Goal: Task Accomplishment & Management: Manage account settings

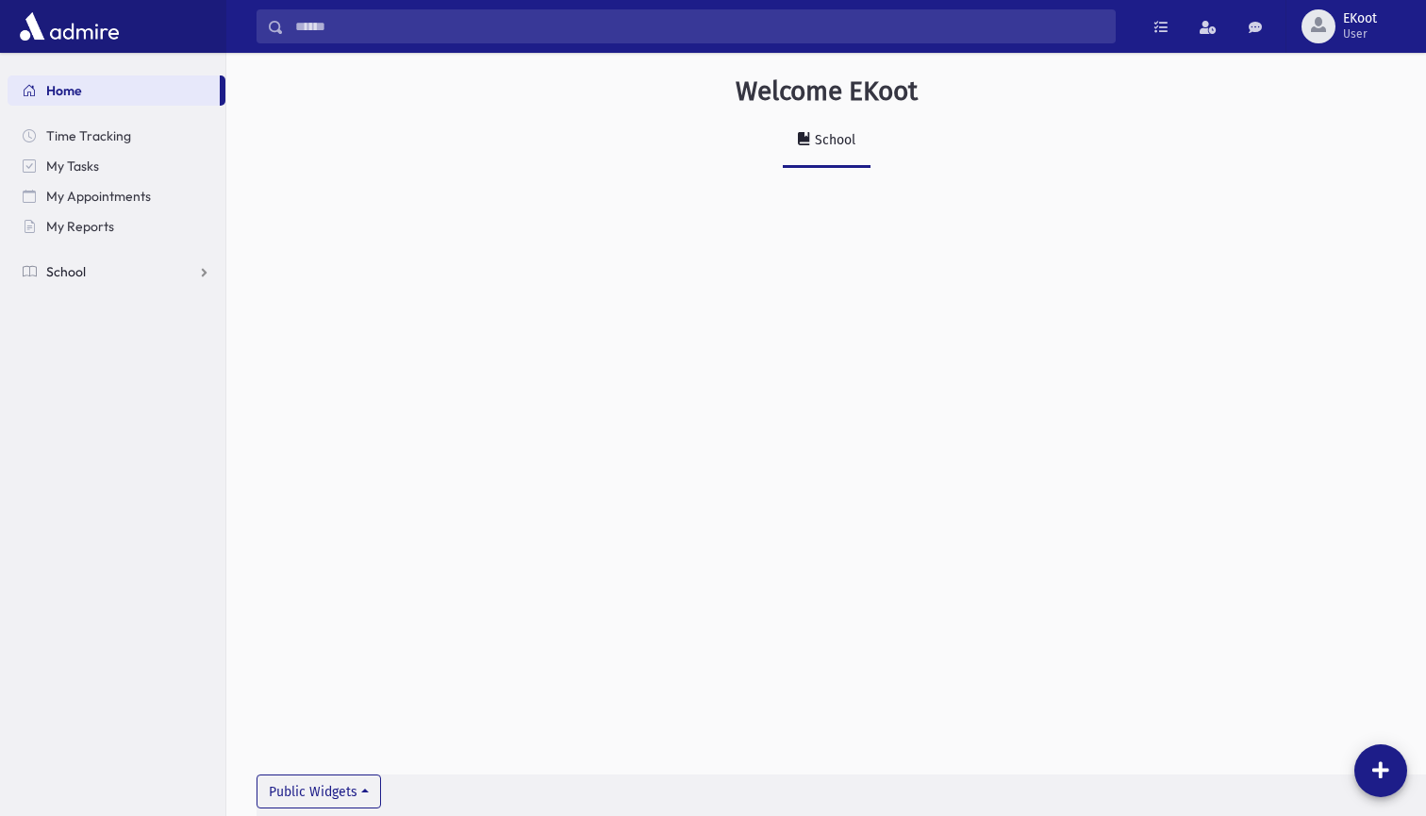
click at [91, 271] on link "School" at bounding box center [117, 272] width 218 height 30
click at [92, 365] on span "Infractions" at bounding box center [89, 362] width 65 height 17
click at [95, 426] on link "List" at bounding box center [117, 423] width 218 height 30
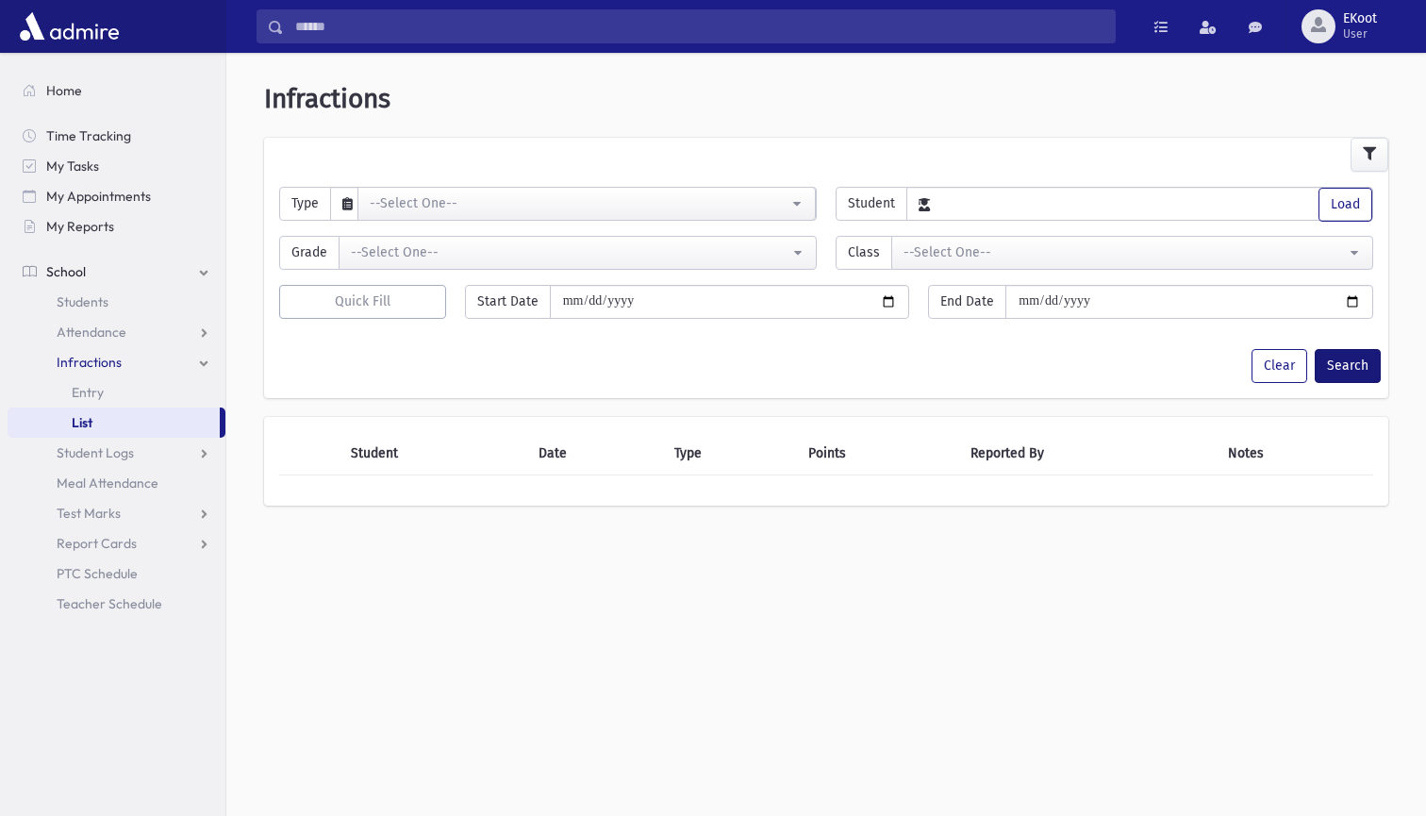
click at [1347, 375] on button "Search" at bounding box center [1348, 366] width 66 height 34
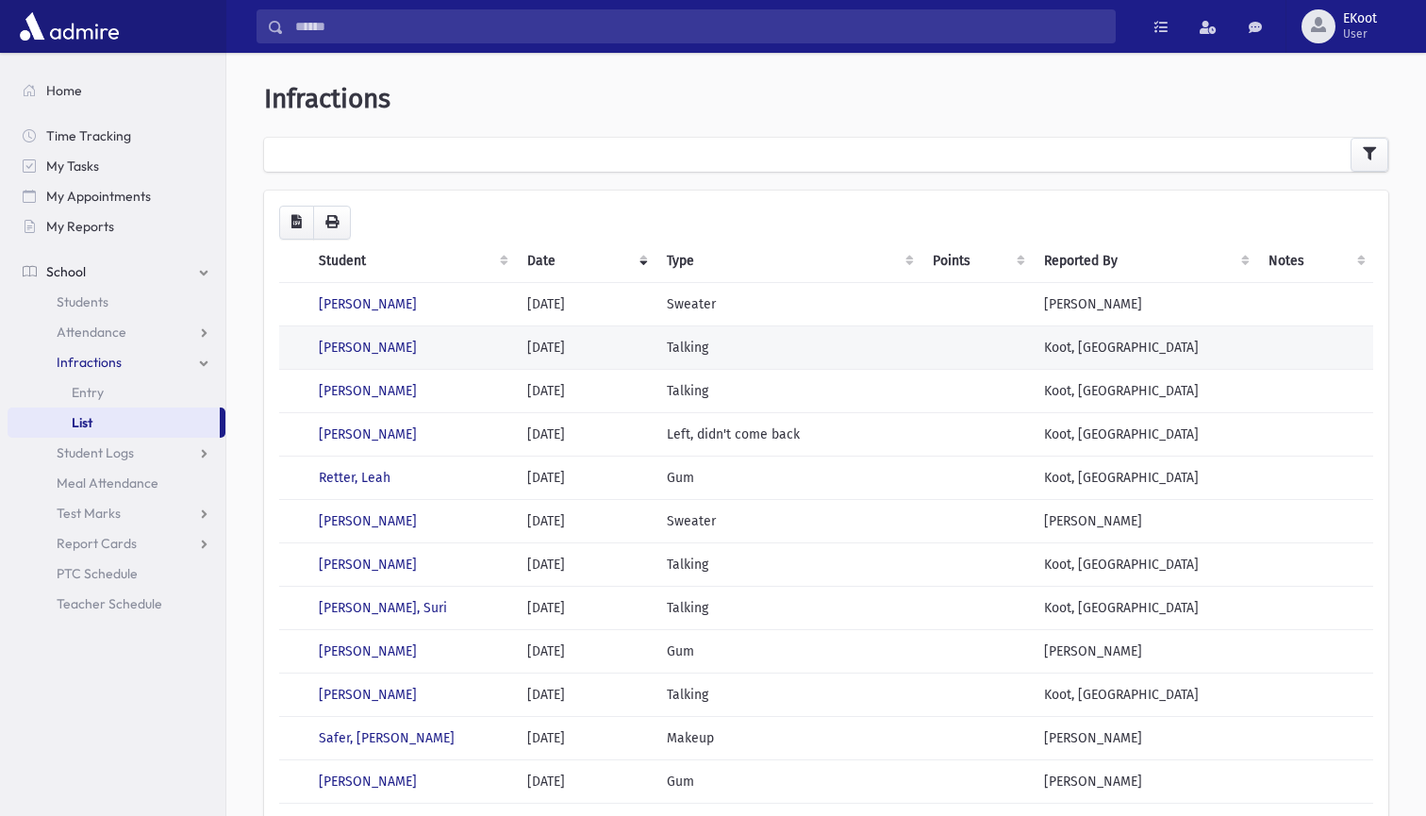
click at [884, 347] on td "Talking" at bounding box center [789, 346] width 266 height 43
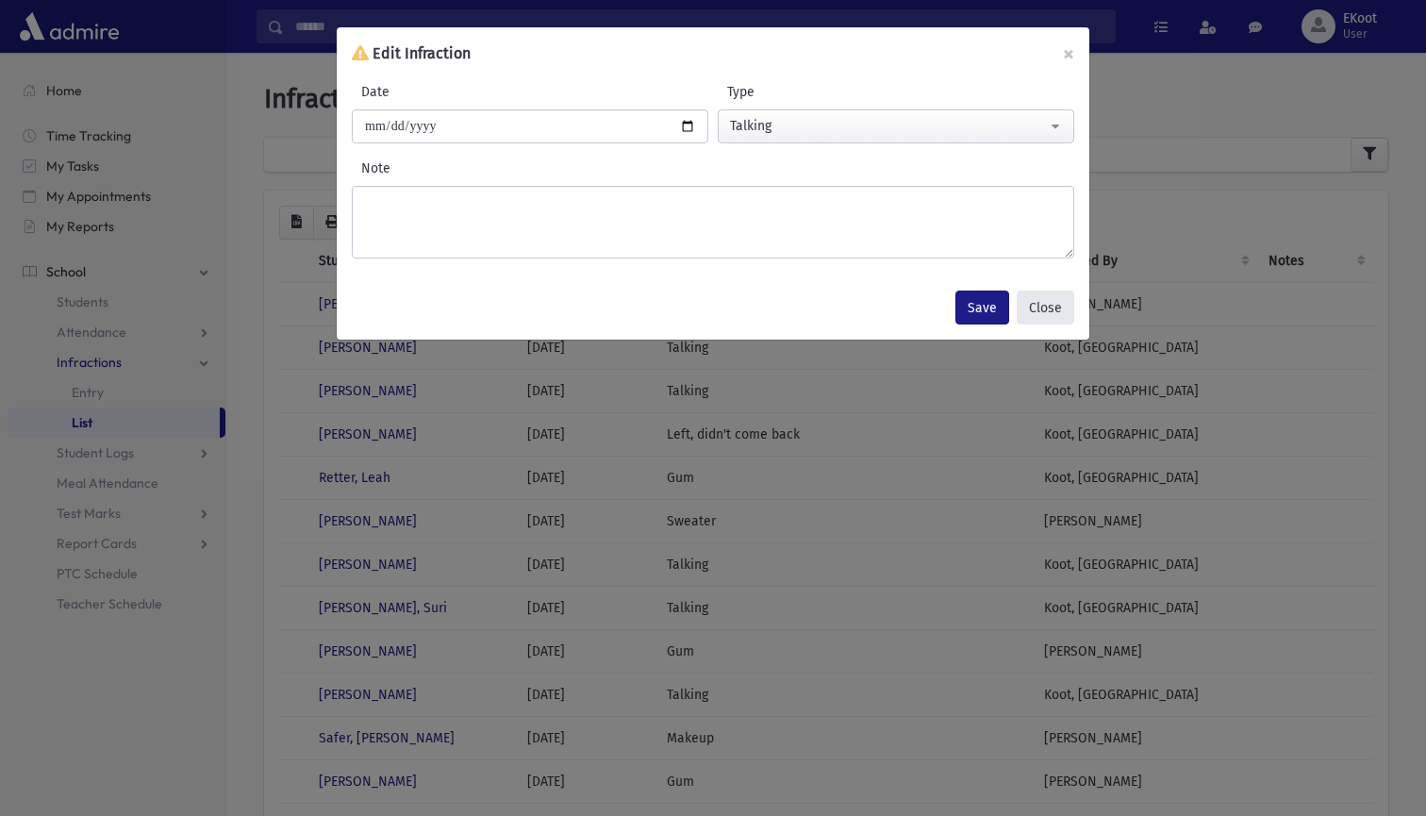
click at [1041, 297] on button "Close" at bounding box center [1046, 308] width 58 height 34
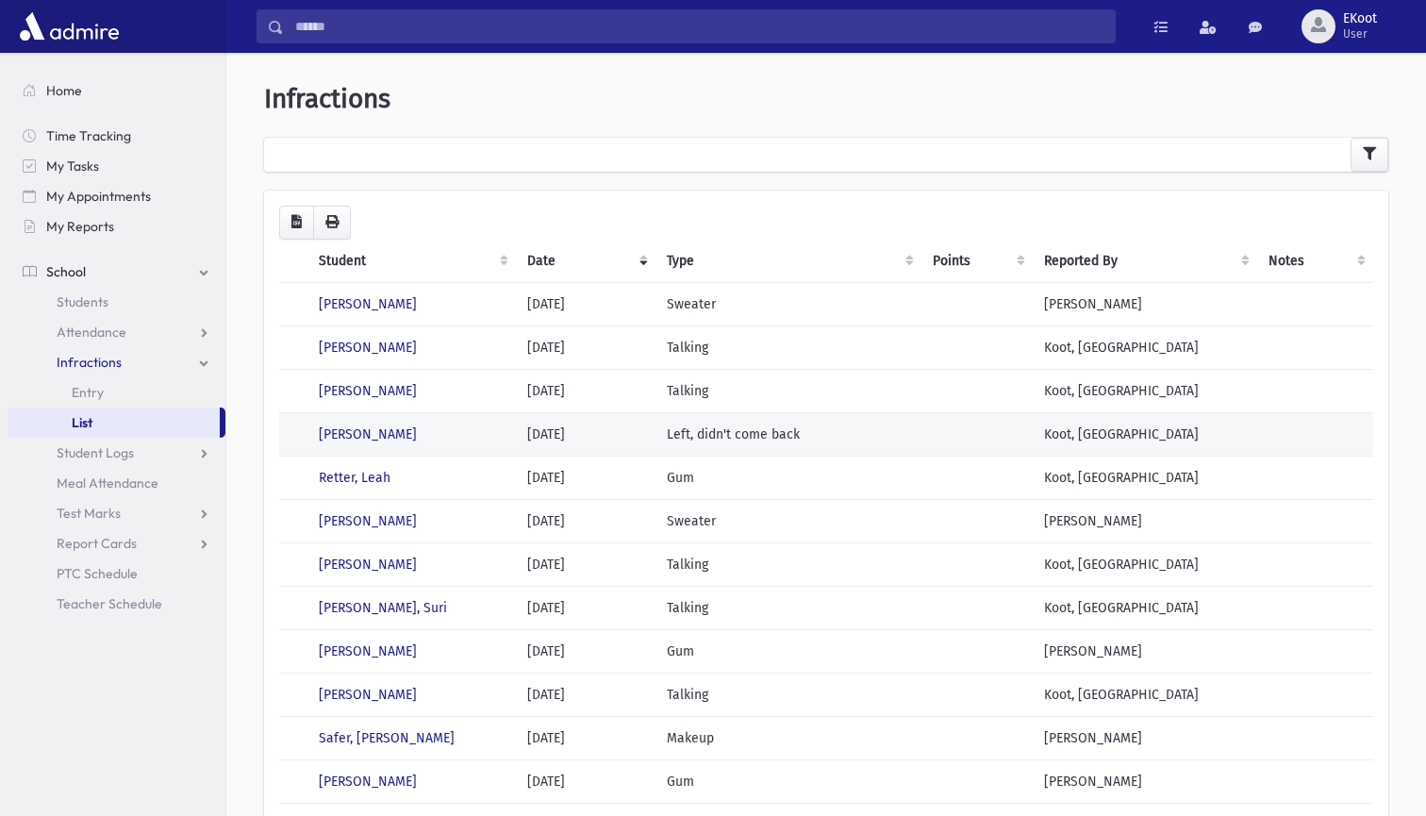
click at [416, 439] on td "Feller, Tzippy" at bounding box center [412, 433] width 208 height 43
click at [352, 434] on link "Feller, Tzippy" at bounding box center [368, 434] width 98 height 16
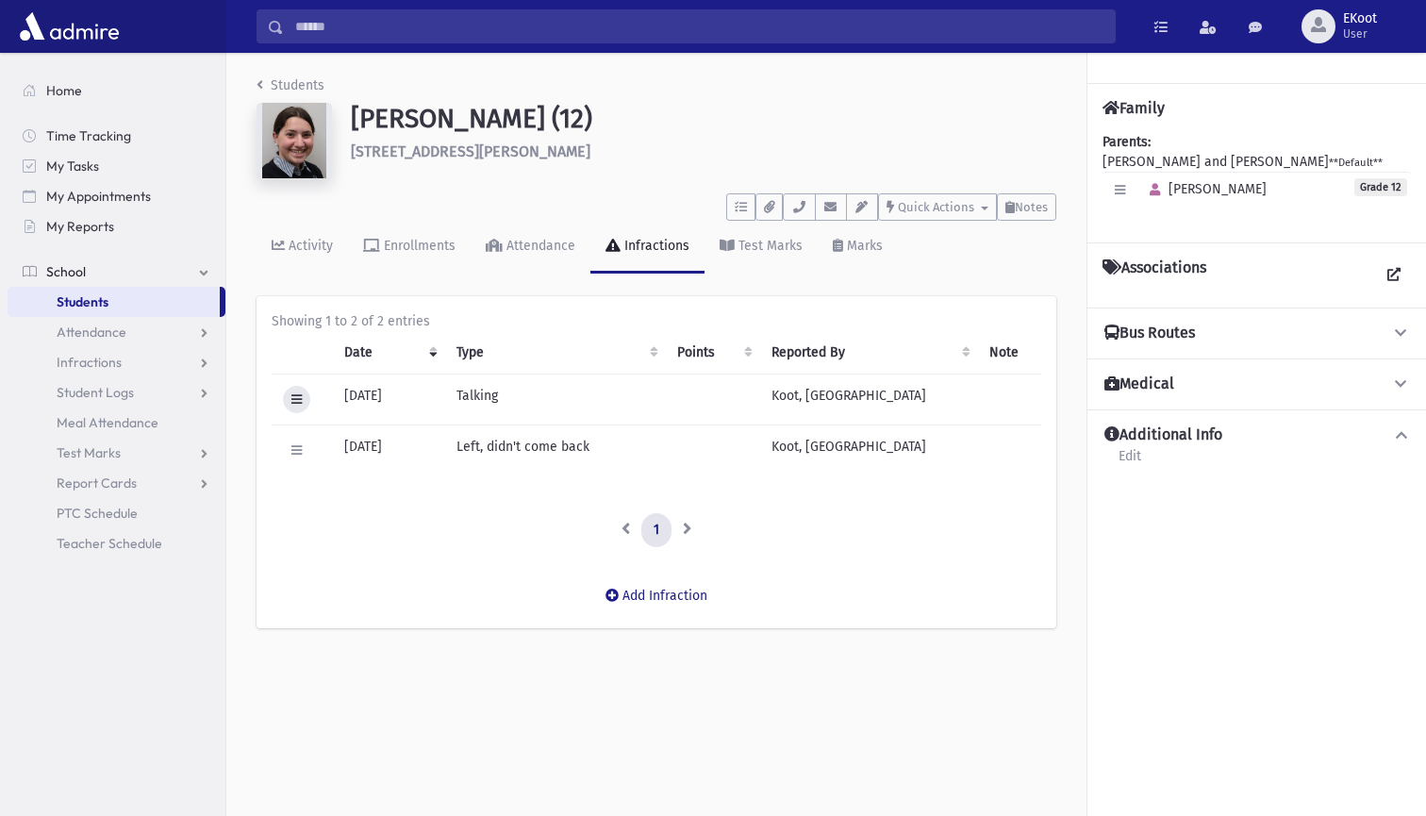
click at [304, 393] on button at bounding box center [296, 399] width 27 height 27
click at [344, 470] on link "Delete" at bounding box center [358, 473] width 151 height 35
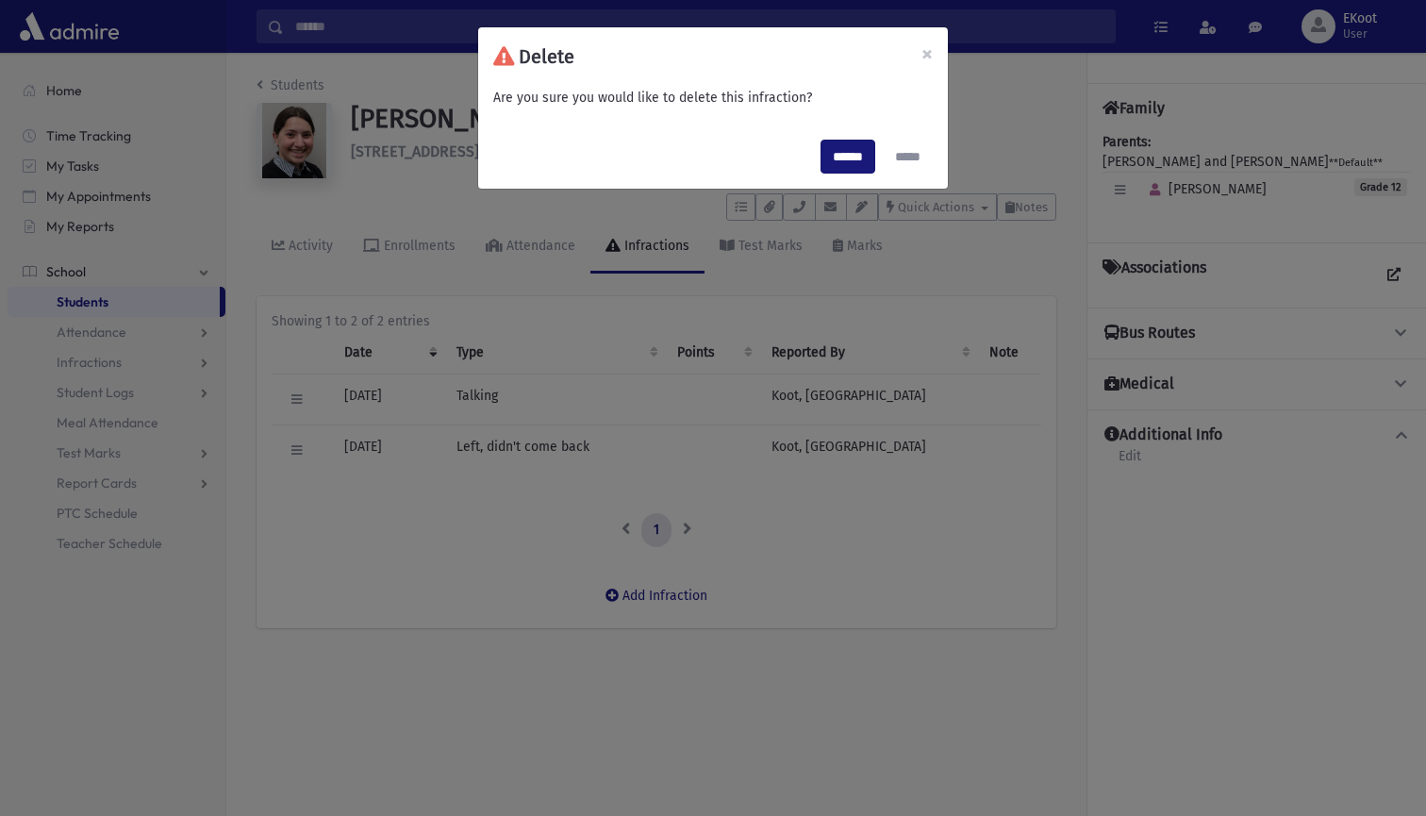
click at [845, 149] on input "******" at bounding box center [848, 157] width 55 height 34
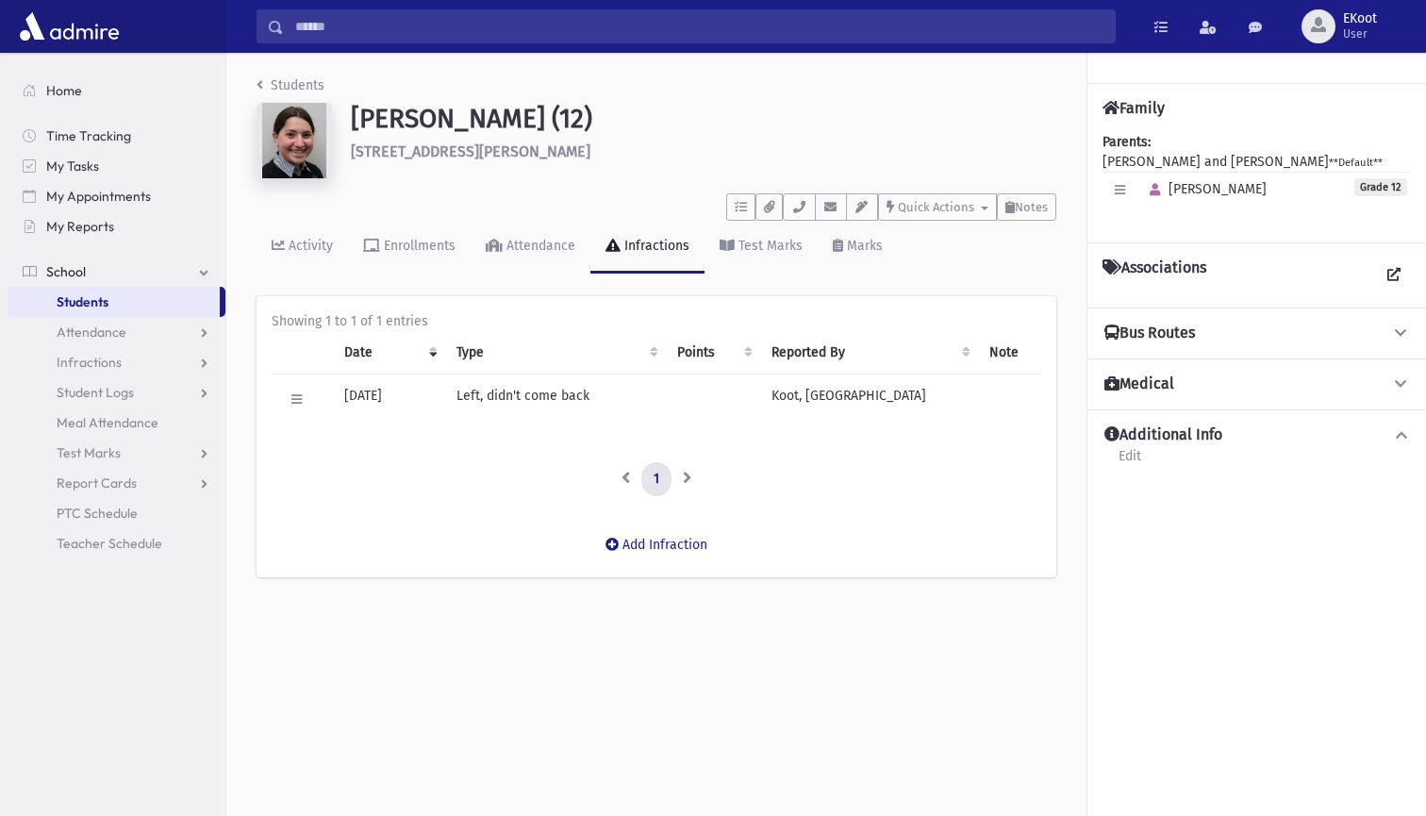
click at [277, 86] on link "Students" at bounding box center [291, 85] width 68 height 16
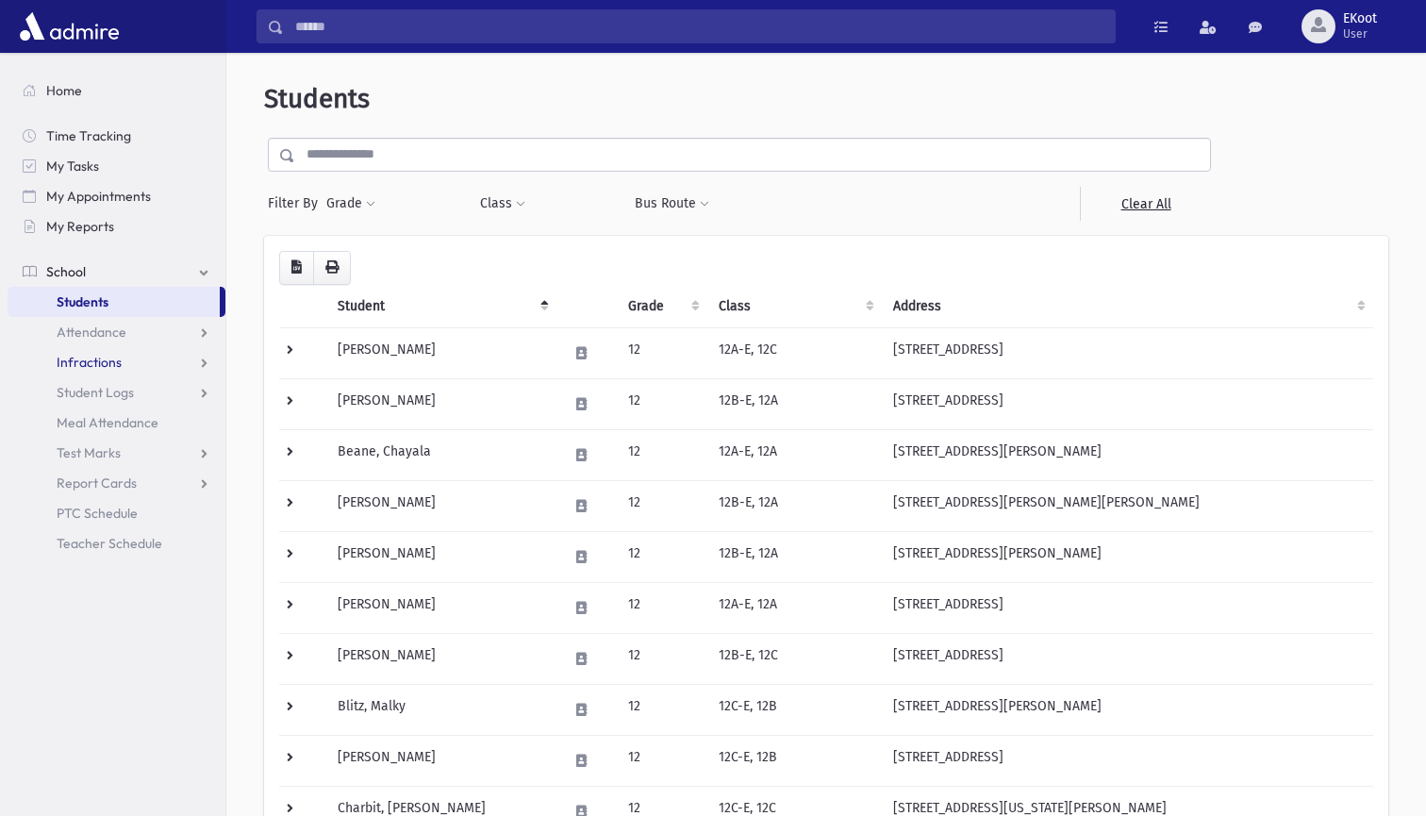
click at [151, 361] on link "Infractions" at bounding box center [117, 362] width 218 height 30
click at [93, 430] on link "List" at bounding box center [117, 423] width 218 height 30
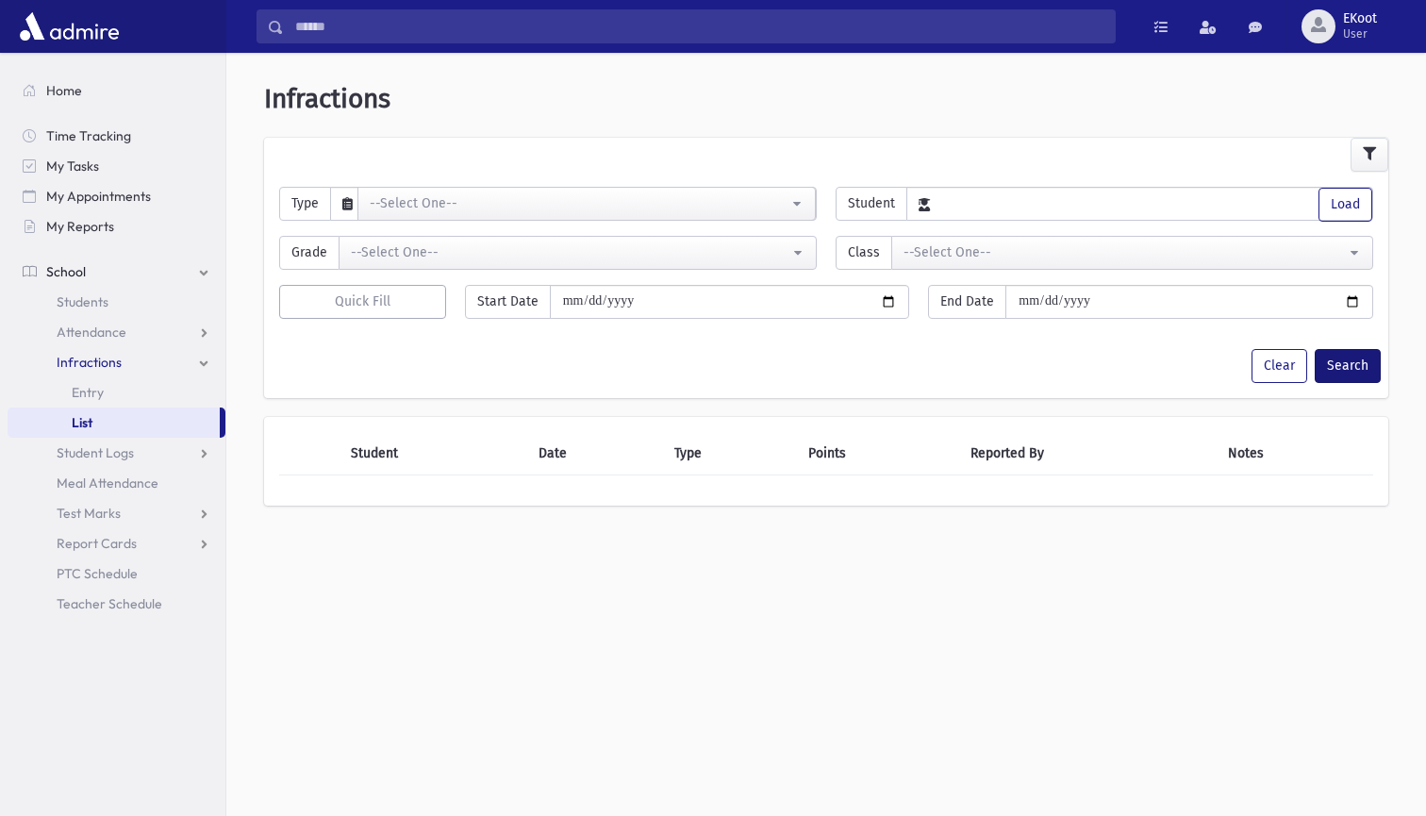
click at [1363, 375] on button "Search" at bounding box center [1348, 366] width 66 height 34
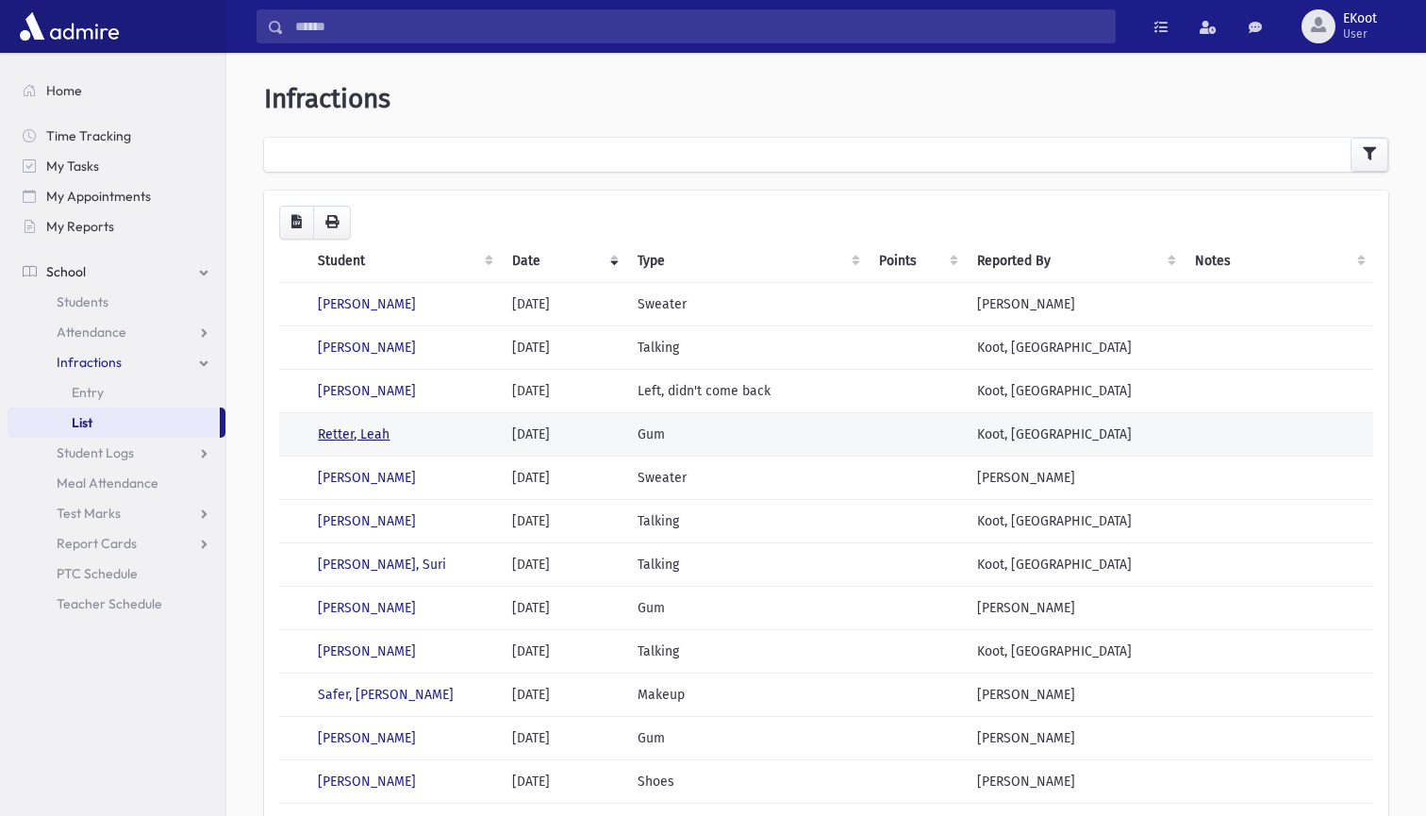
click at [361, 434] on link "Retter, Leah" at bounding box center [354, 434] width 72 height 16
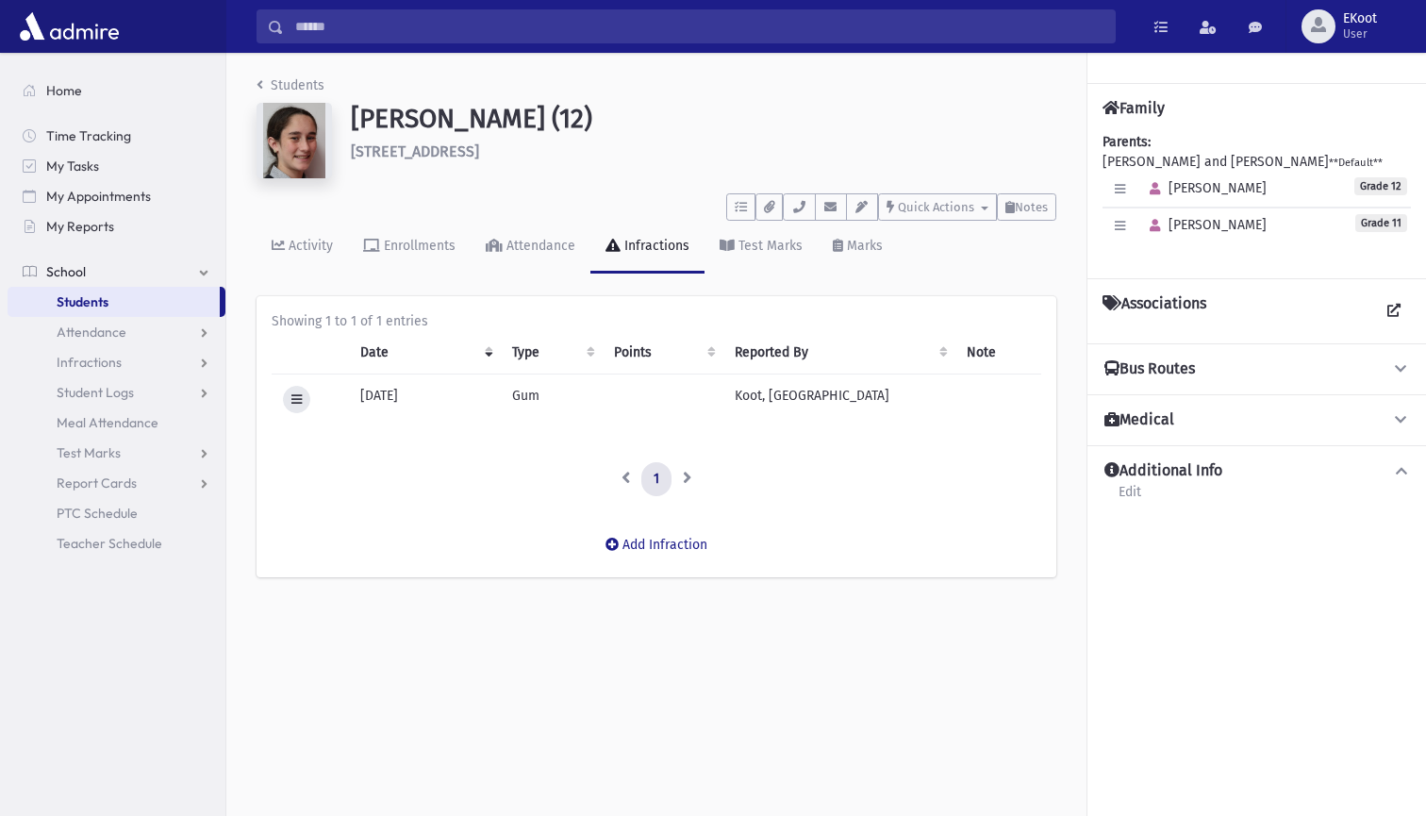
click at [294, 401] on icon at bounding box center [297, 399] width 10 height 12
click at [355, 483] on link "Delete" at bounding box center [358, 473] width 151 height 35
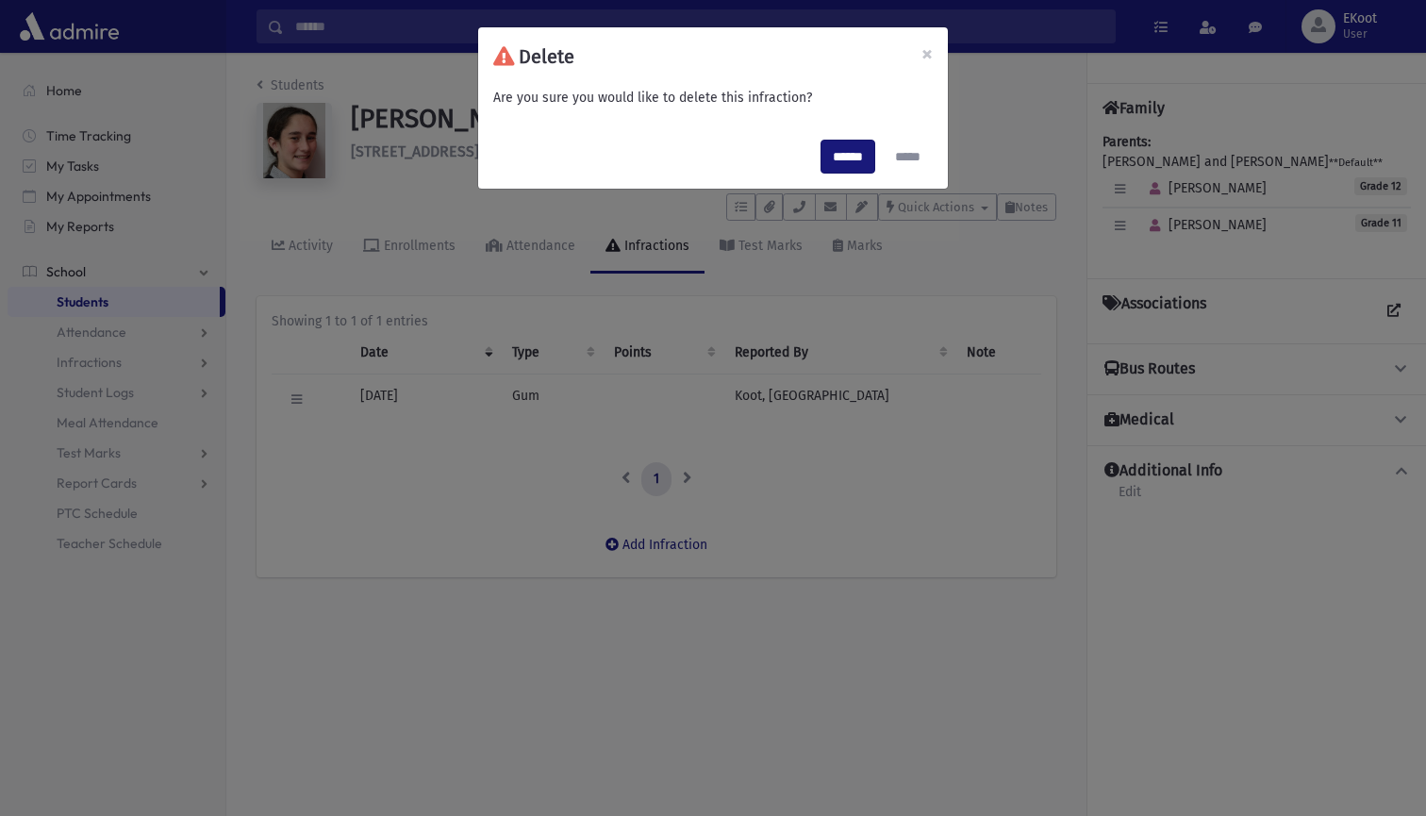
click at [823, 144] on input "******" at bounding box center [848, 157] width 55 height 34
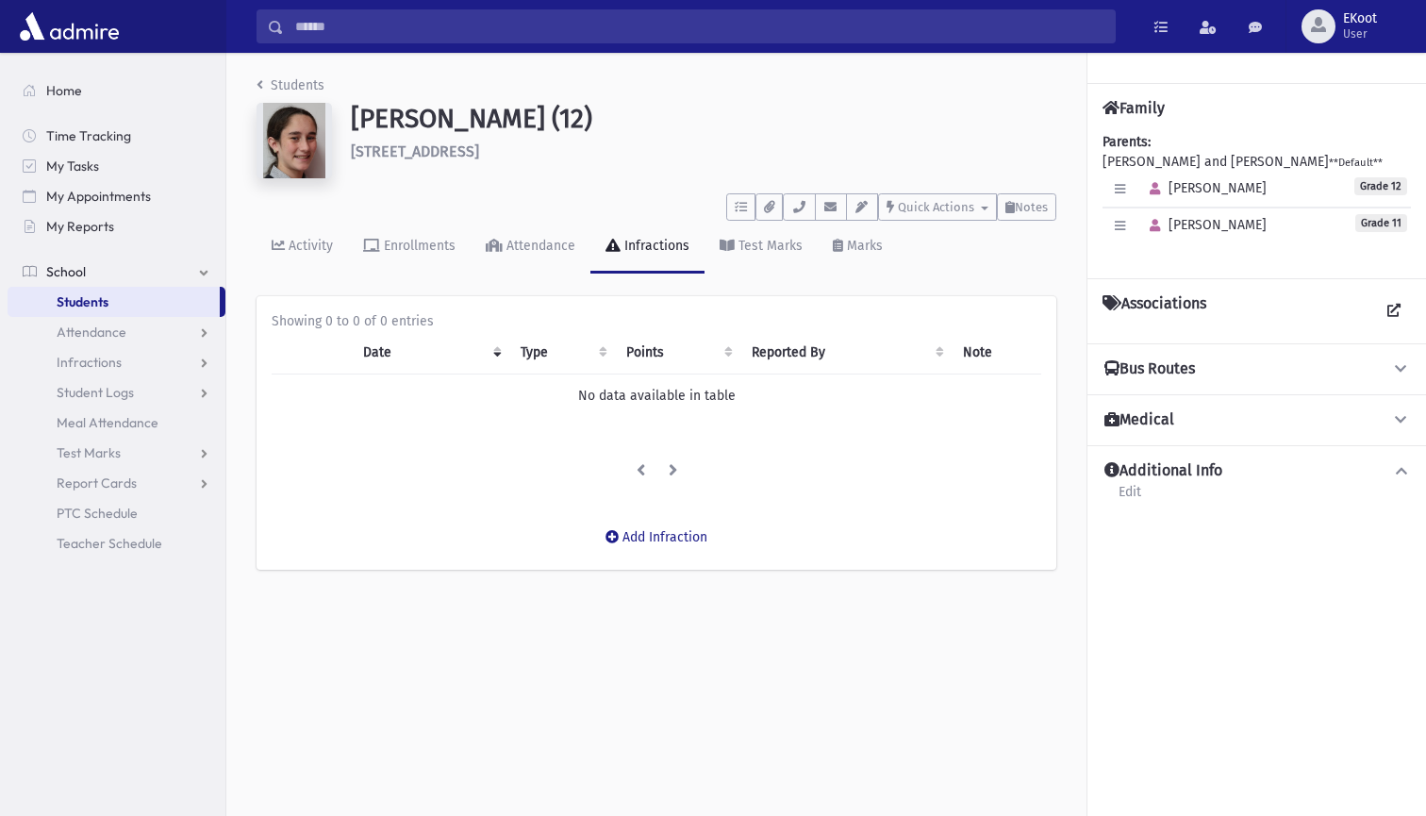
click at [287, 76] on li "Students" at bounding box center [291, 85] width 68 height 20
click at [282, 88] on link "Students" at bounding box center [291, 85] width 68 height 16
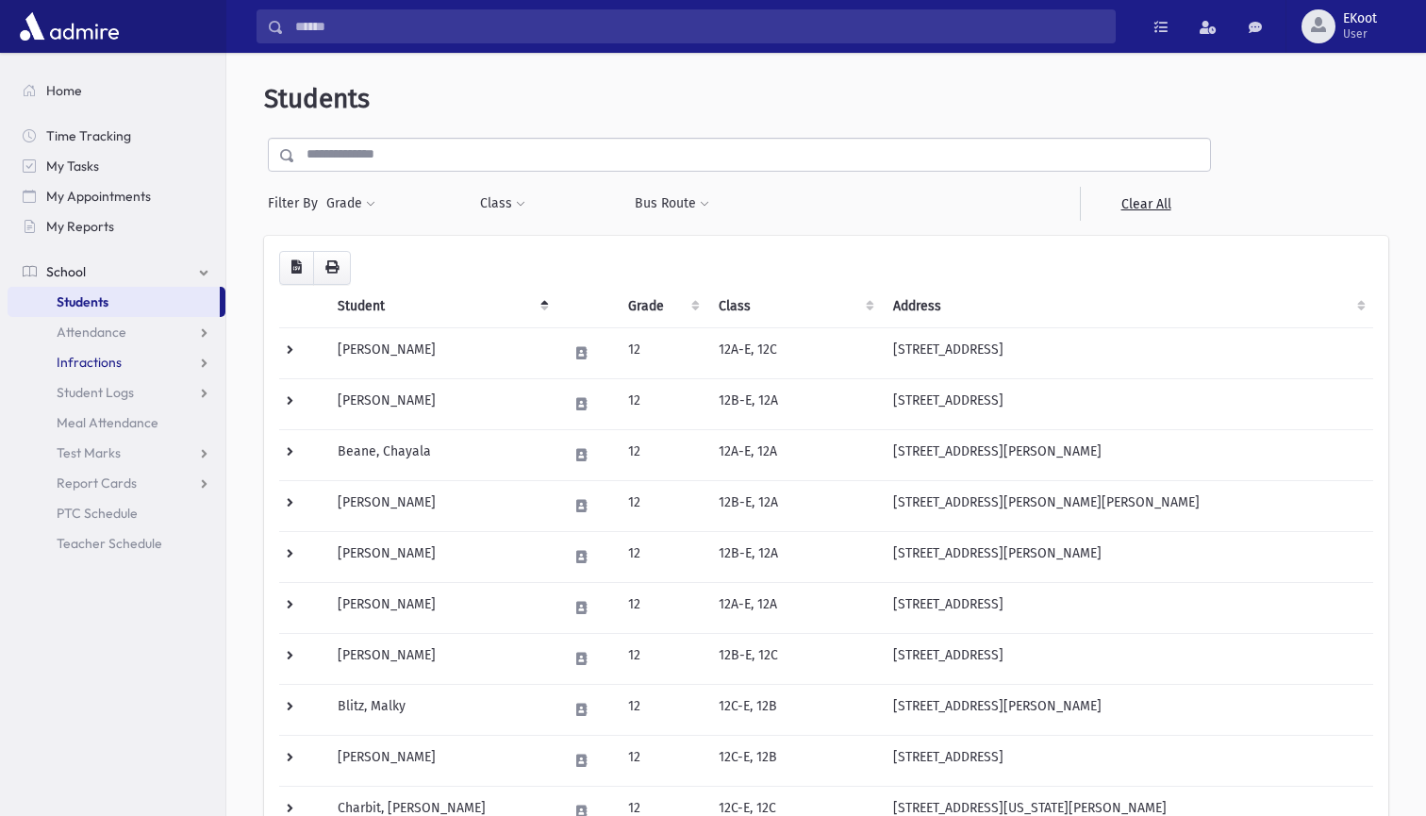
click at [152, 363] on link "Infractions" at bounding box center [117, 362] width 218 height 30
click at [104, 432] on link "List" at bounding box center [117, 423] width 218 height 30
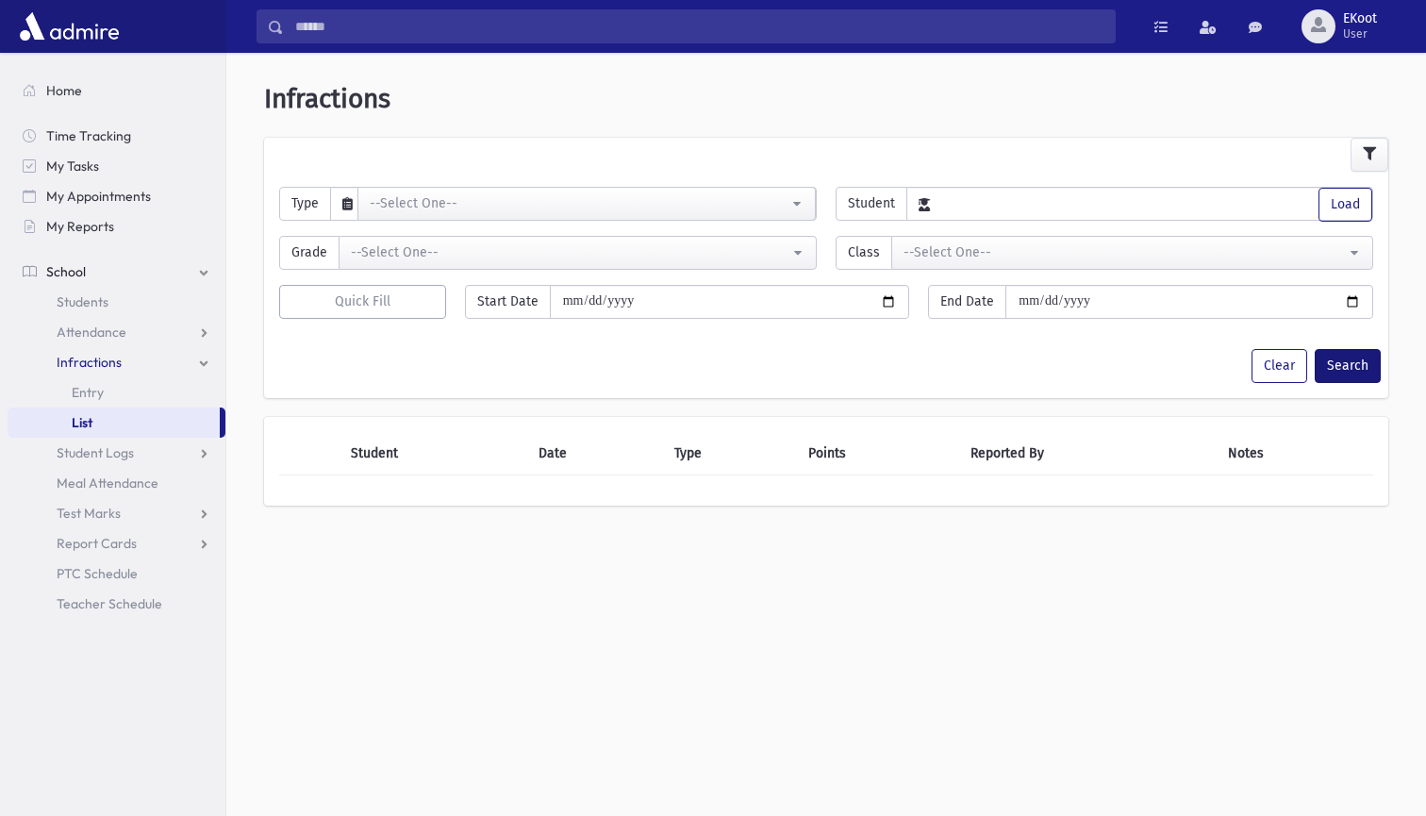
click at [1359, 353] on button "Search" at bounding box center [1348, 366] width 66 height 34
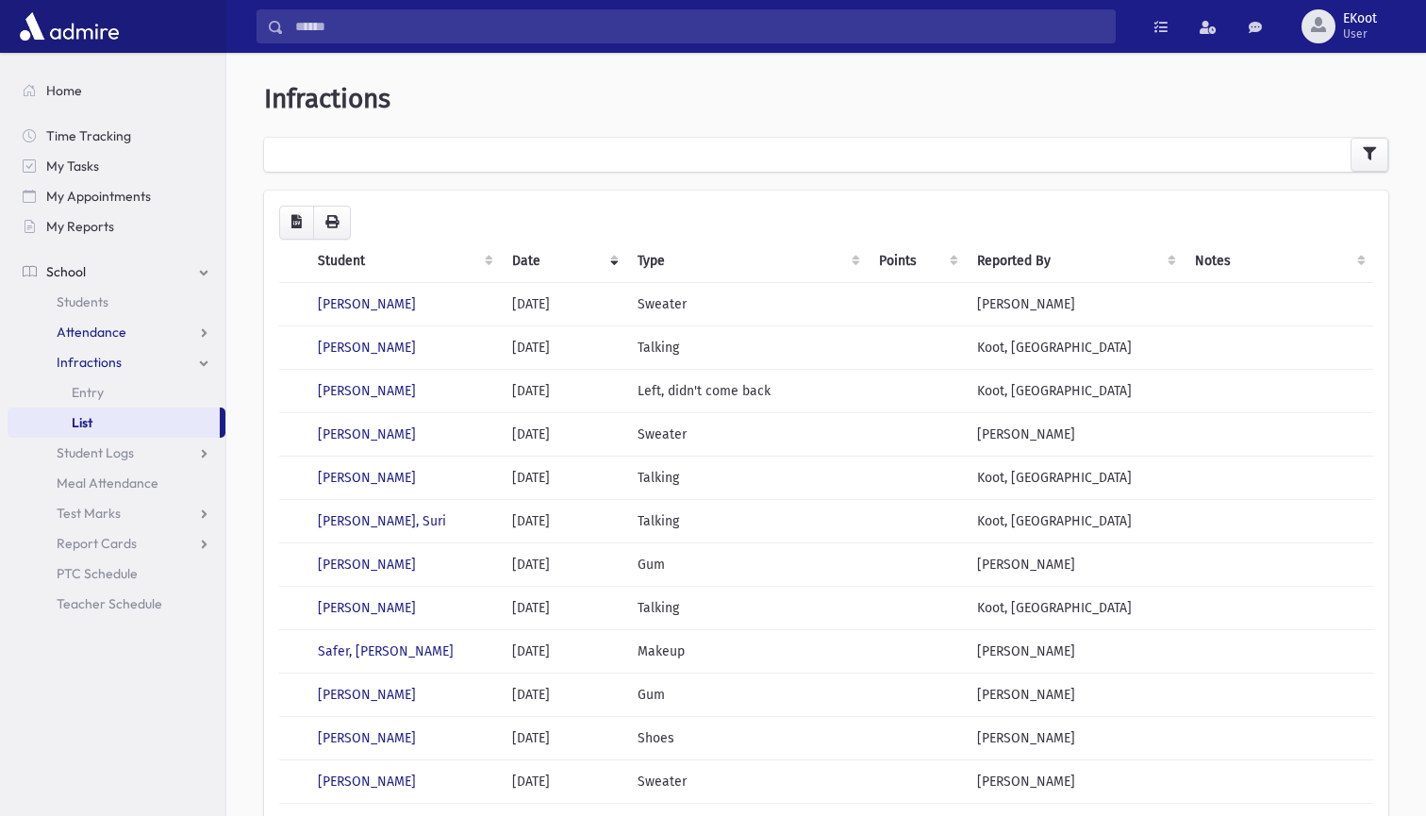
click at [111, 334] on span "Attendance" at bounding box center [92, 332] width 70 height 17
click at [100, 393] on link "List" at bounding box center [117, 392] width 218 height 30
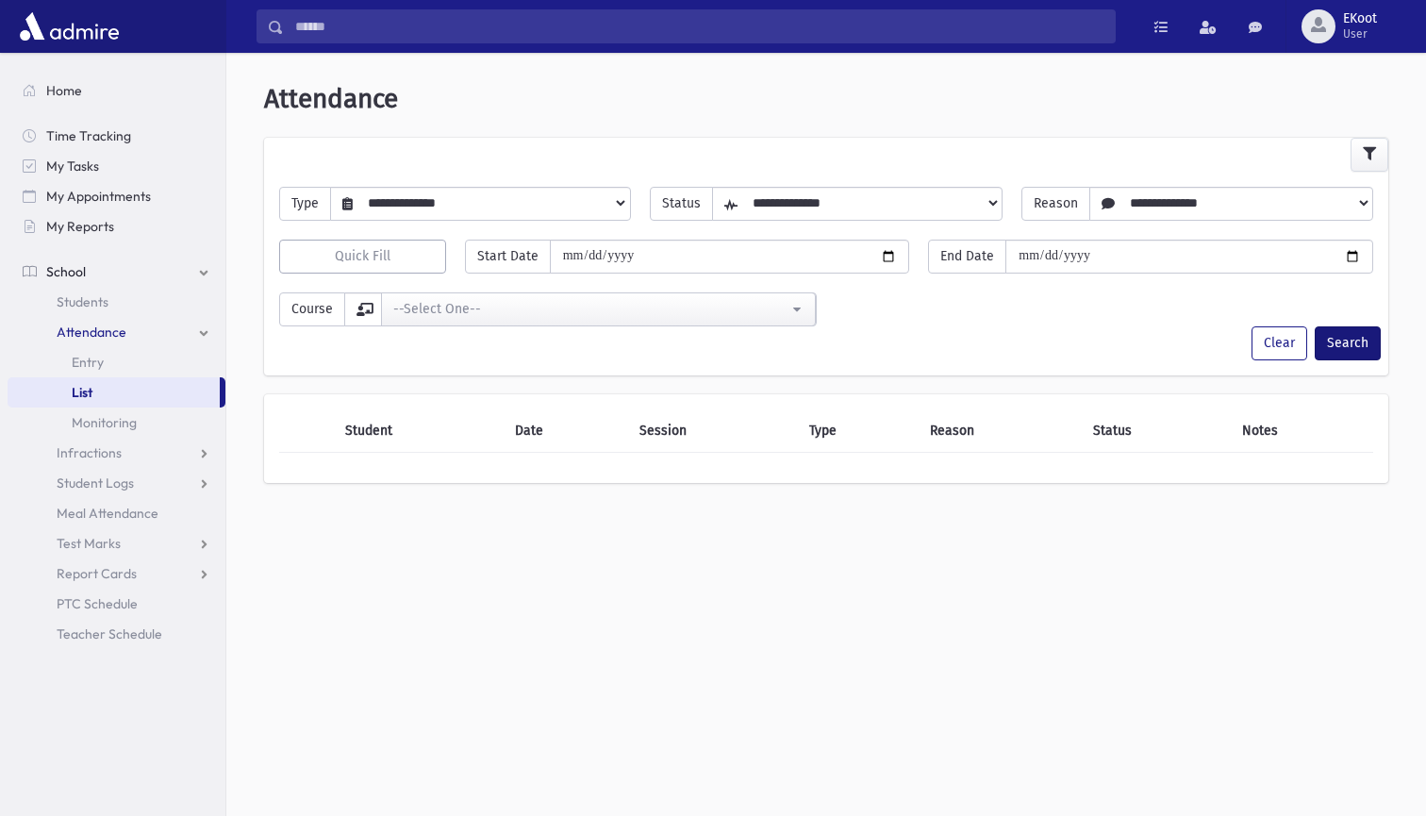
click at [1340, 336] on button "Search" at bounding box center [1348, 343] width 66 height 34
